Goal: Transaction & Acquisition: Purchase product/service

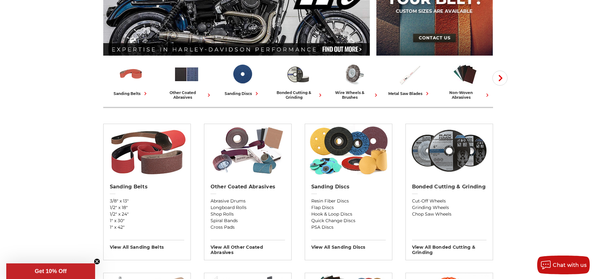
scroll to position [229, 0]
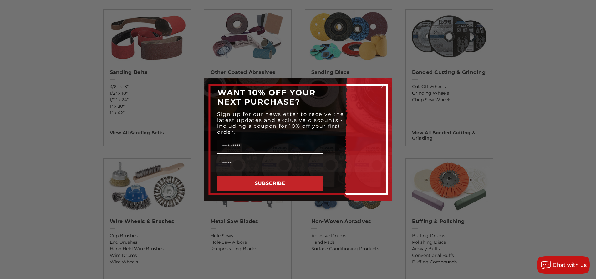
click at [381, 85] on circle "Close dialog" at bounding box center [382, 87] width 6 height 6
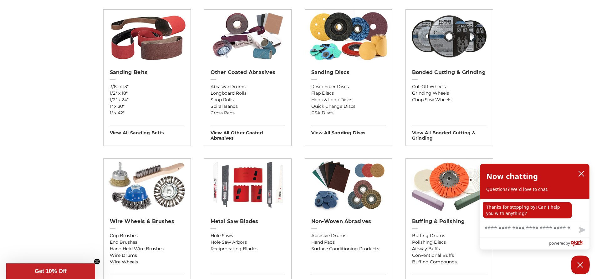
scroll to position [344, 0]
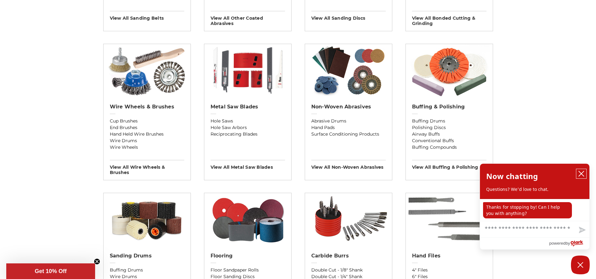
click at [583, 173] on icon "close chatbox" at bounding box center [581, 174] width 6 height 6
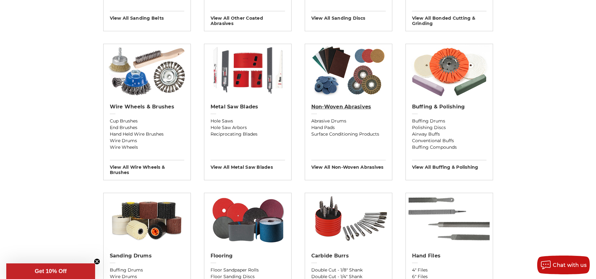
click at [345, 108] on h2 "Non-woven Abrasives" at bounding box center [348, 107] width 74 height 6
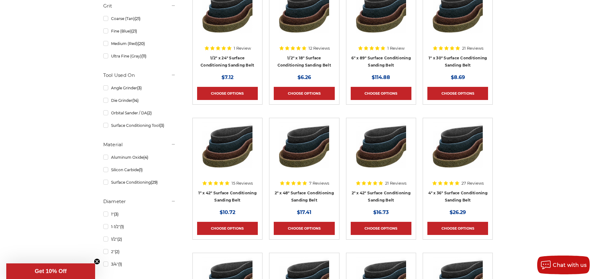
scroll to position [229, 0]
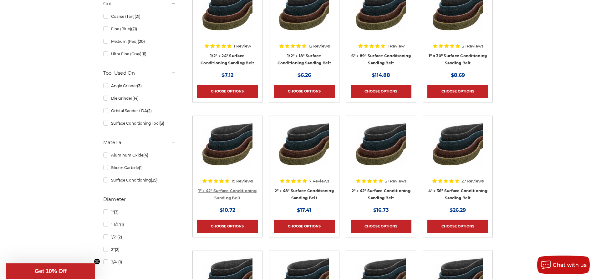
click at [238, 192] on link "1" x 42" Surface Conditioning Sanding Belt" at bounding box center [227, 195] width 58 height 12
